Goal: Task Accomplishment & Management: Manage account settings

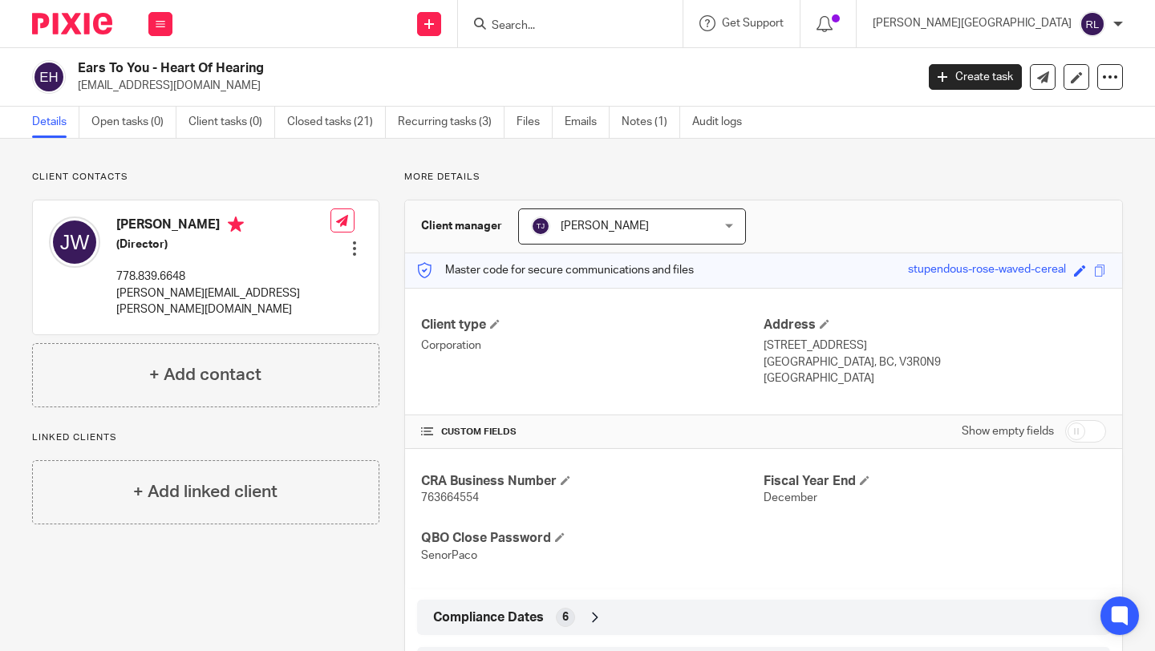
click at [626, 20] on input "Search" at bounding box center [562, 26] width 144 height 14
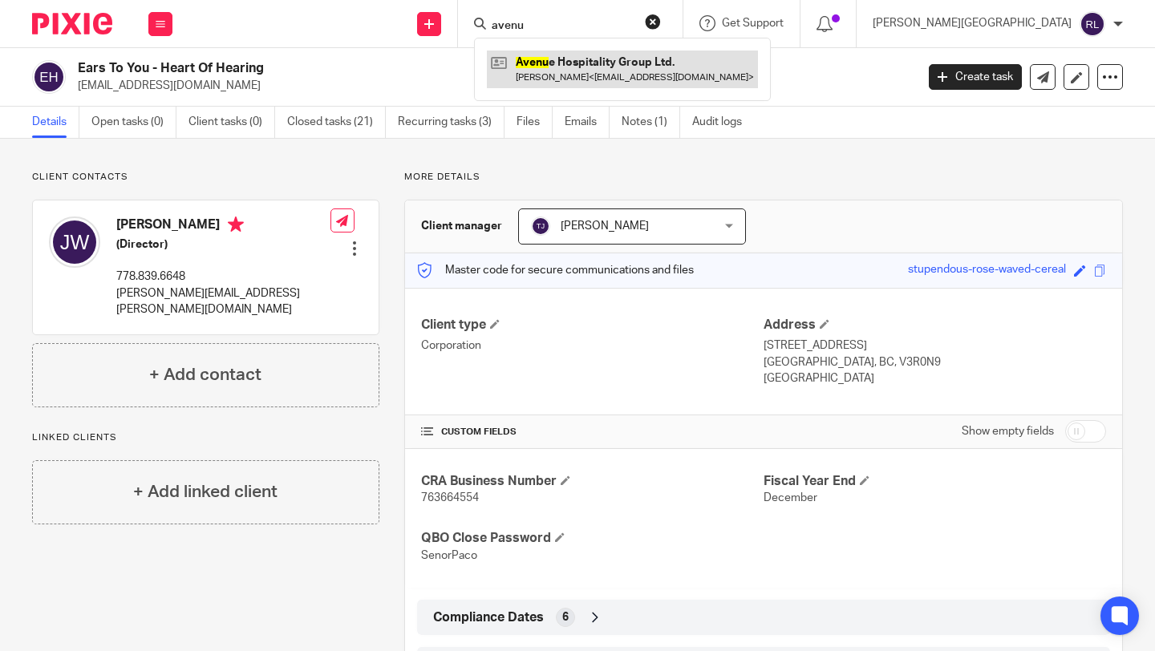
type input "avenu"
click at [679, 57] on link at bounding box center [622, 69] width 271 height 37
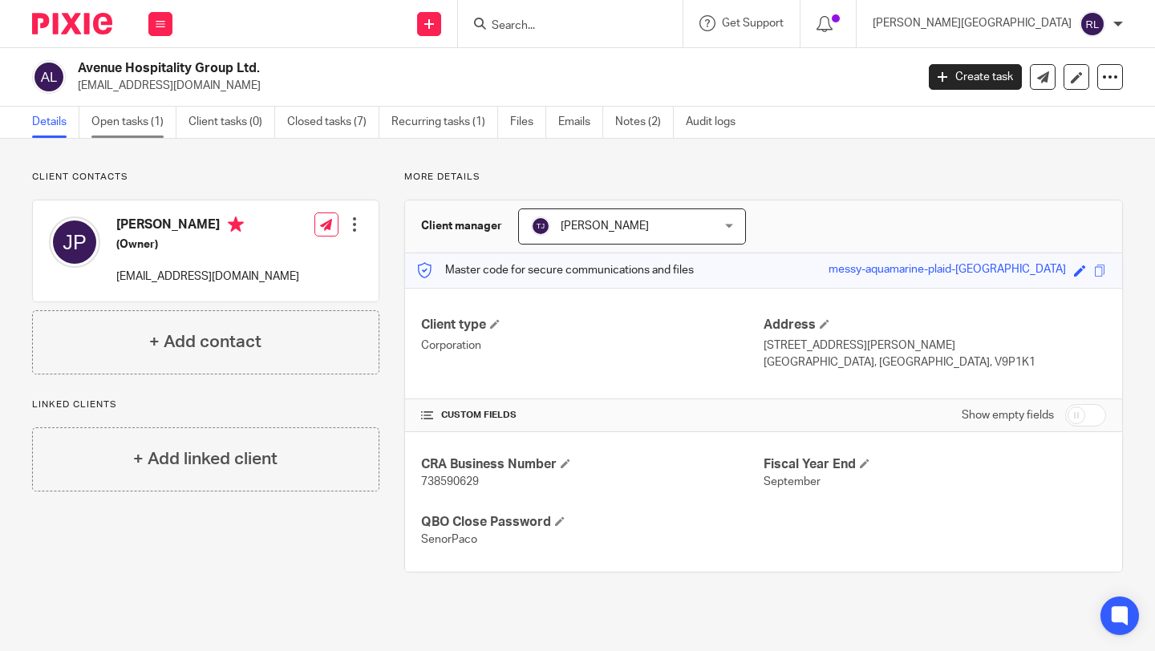
click at [141, 114] on link "Open tasks (1)" at bounding box center [133, 122] width 85 height 31
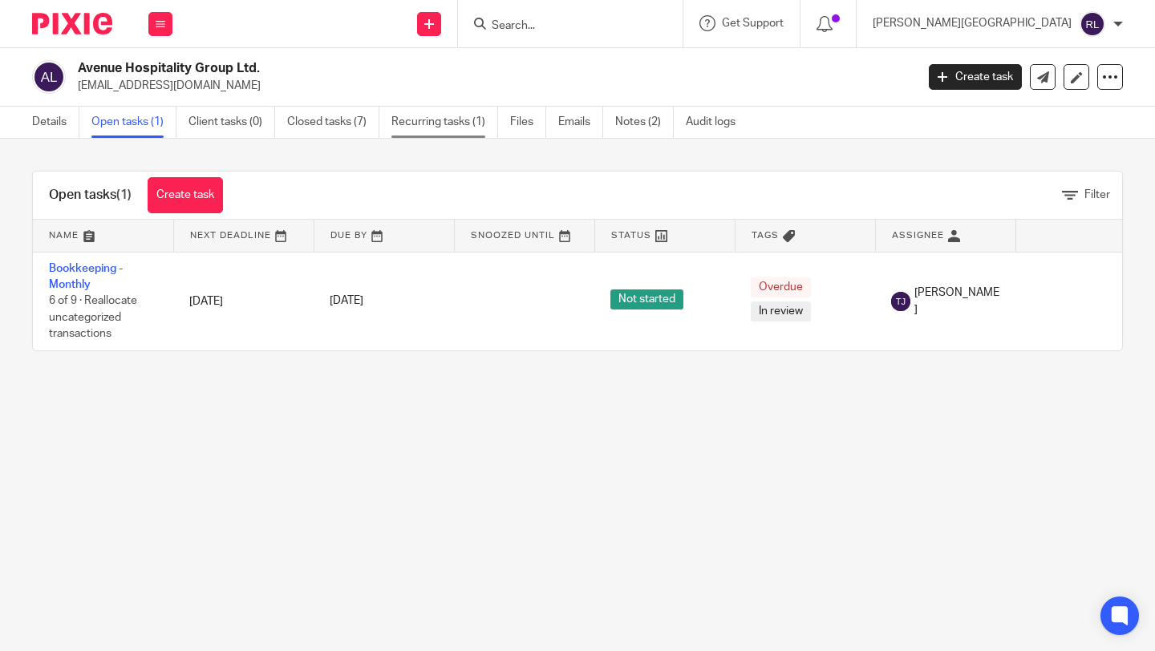
click at [415, 122] on link "Recurring tasks (1)" at bounding box center [444, 122] width 107 height 31
